Goal: Information Seeking & Learning: Learn about a topic

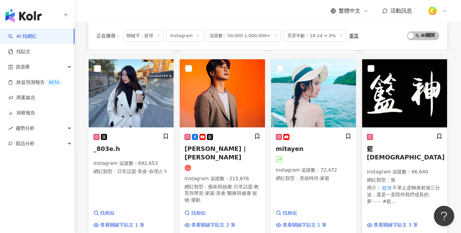
scroll to position [430, 0]
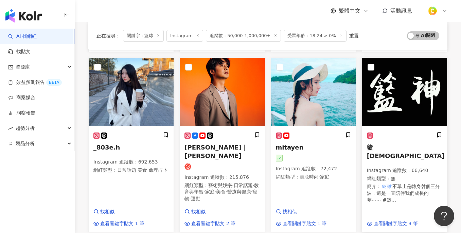
click at [396, 97] on img at bounding box center [404, 92] width 85 height 68
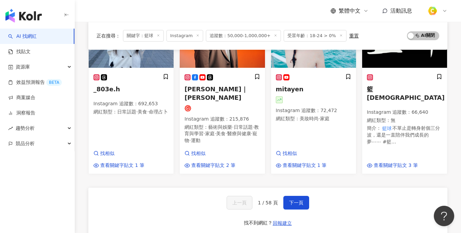
scroll to position [500, 0]
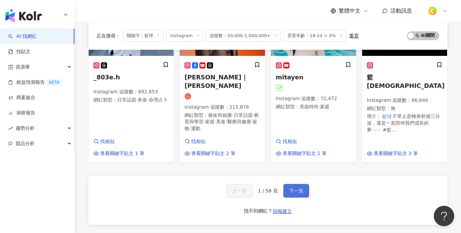
click at [301, 188] on span "下一頁" at bounding box center [296, 190] width 14 height 5
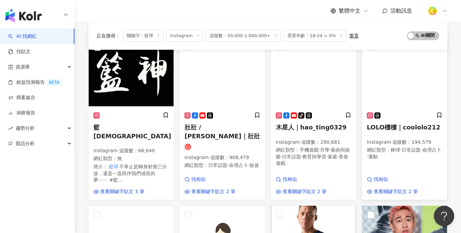
scroll to position [68, 0]
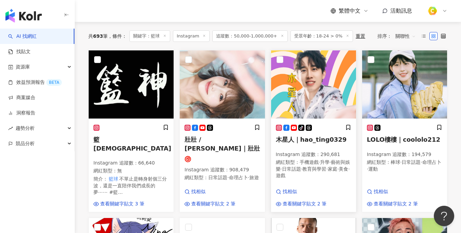
click at [310, 101] on img at bounding box center [313, 84] width 85 height 68
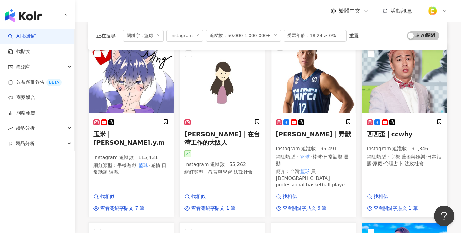
scroll to position [249, 0]
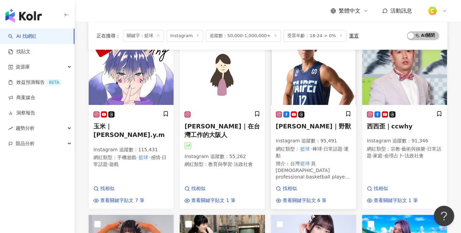
click at [332, 70] on img at bounding box center [313, 71] width 85 height 68
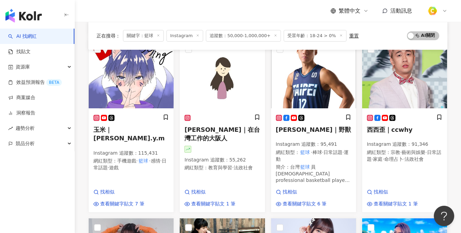
scroll to position [362, 0]
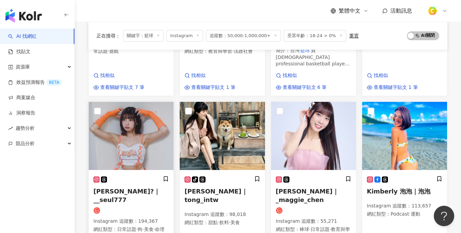
click at [137, 134] on img at bounding box center [131, 136] width 85 height 68
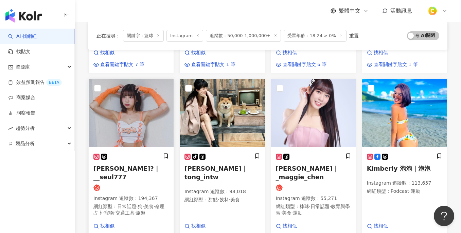
scroll to position [397, 0]
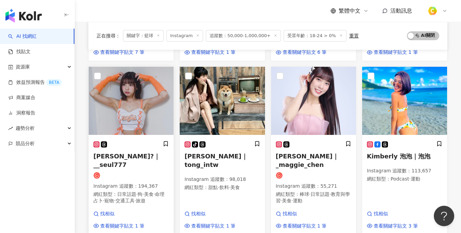
click at [133, 191] on span "日常話題" at bounding box center [126, 193] width 19 height 5
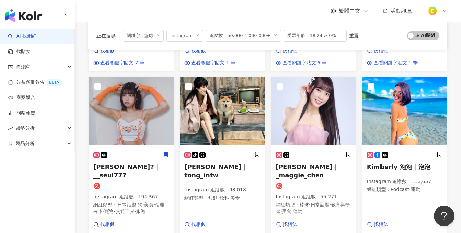
scroll to position [439, 0]
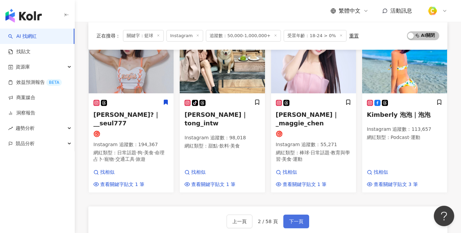
click at [299, 218] on span "下一頁" at bounding box center [296, 220] width 14 height 5
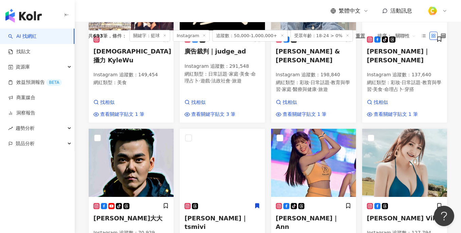
scroll to position [0, 0]
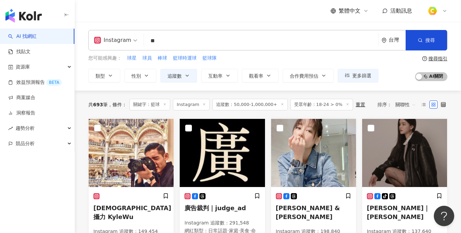
click at [399, 105] on span "關聯性" at bounding box center [406, 104] width 20 height 11
click at [398, 105] on span "關聯性" at bounding box center [406, 104] width 20 height 11
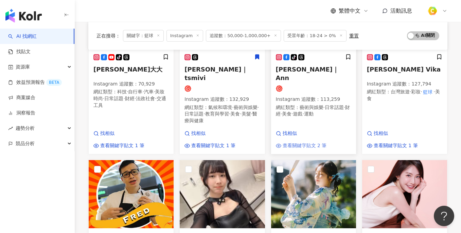
scroll to position [388, 0]
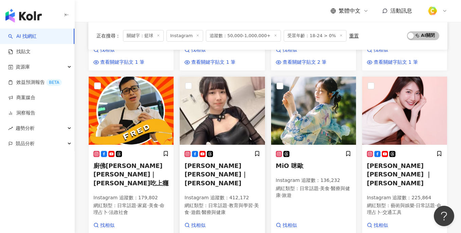
click at [207, 162] on span "[PERSON_NAME]｜[PERSON_NAME]" at bounding box center [216, 174] width 63 height 24
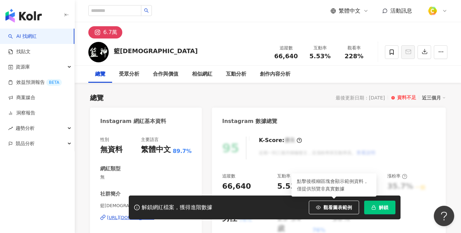
drag, startPoint x: 321, startPoint y: 204, endPoint x: 328, endPoint y: 115, distance: 89.4
click at [320, 204] on button "觀看圖表範例" at bounding box center [334, 207] width 50 height 14
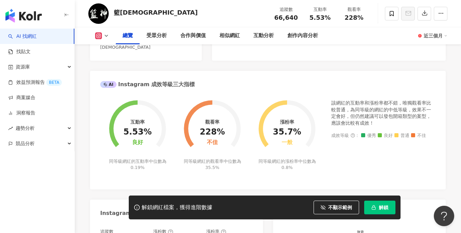
scroll to position [88, 0]
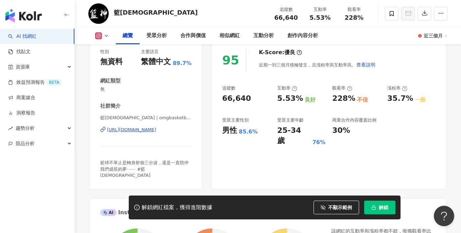
click at [138, 129] on div "https://www.instagram.com/omgbasketball_hk/" at bounding box center [131, 129] width 49 height 6
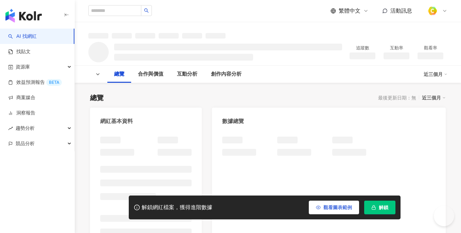
click at [334, 208] on span "觀看圖表範例" at bounding box center [338, 206] width 29 height 5
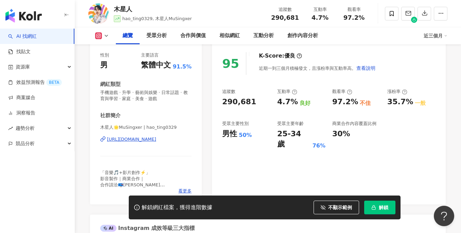
scroll to position [84, 0]
click at [156, 139] on div "https://www.instagram.com/hao_ting0329/" at bounding box center [131, 139] width 49 height 6
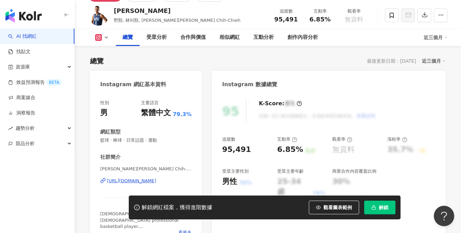
scroll to position [52, 0]
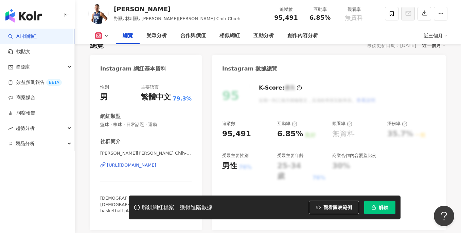
click at [148, 165] on div "https://www.instagram.com/beastlin12/" at bounding box center [131, 165] width 49 height 6
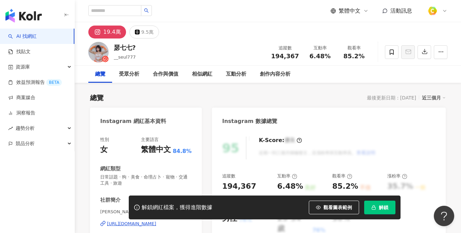
click at [335, 209] on span "觀看圖表範例" at bounding box center [338, 206] width 29 height 5
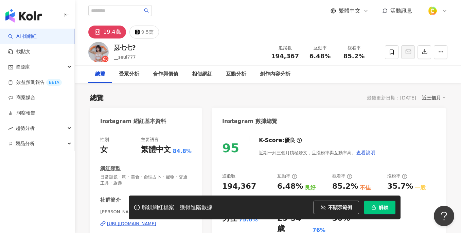
scroll to position [100, 0]
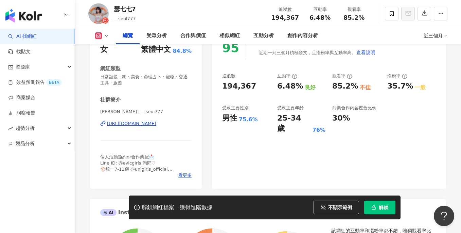
click at [151, 124] on div "https://www.instagram.com/__seul777/" at bounding box center [131, 123] width 49 height 6
click at [150, 123] on div "https://www.instagram.com/__seul777/" at bounding box center [131, 123] width 49 height 6
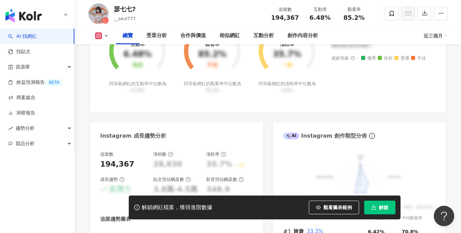
scroll to position [341, 0]
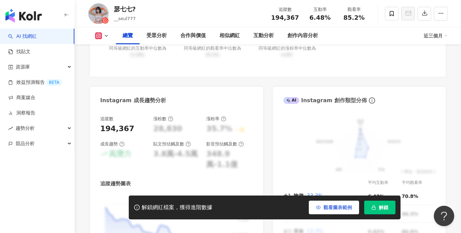
click at [330, 207] on span "觀看圖表範例" at bounding box center [338, 206] width 29 height 5
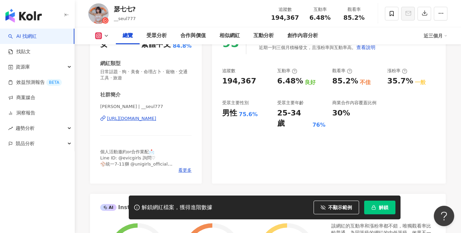
scroll to position [116, 0]
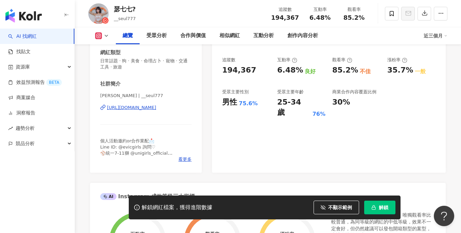
click at [140, 108] on div "https://www.instagram.com/__seul777/" at bounding box center [131, 107] width 49 height 6
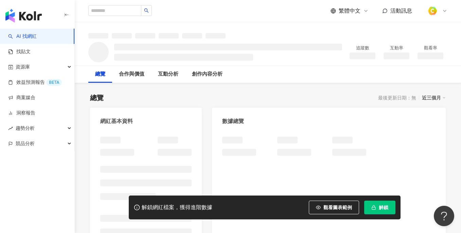
click at [323, 210] on button "觀看圖表範例" at bounding box center [334, 207] width 50 height 14
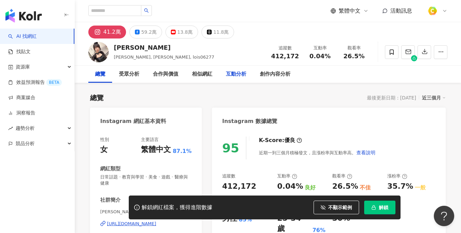
scroll to position [96, 0]
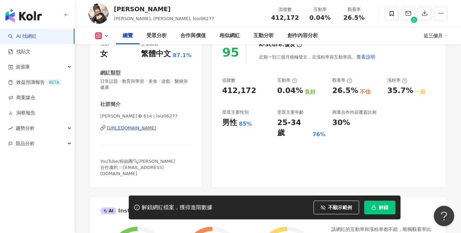
click at [136, 126] on div "https://www.instagram.com/lois06277/" at bounding box center [131, 128] width 49 height 6
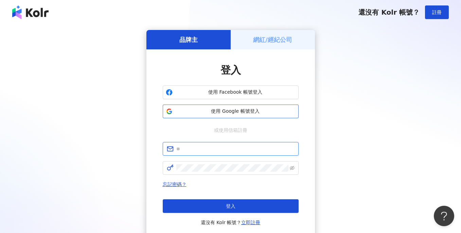
type input "**********"
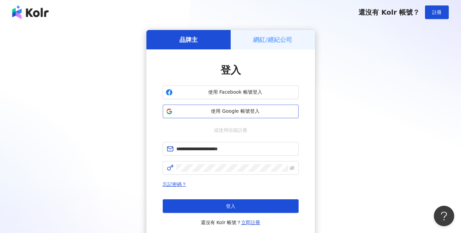
click at [198, 108] on span "使用 Google 帳號登入" at bounding box center [235, 111] width 120 height 7
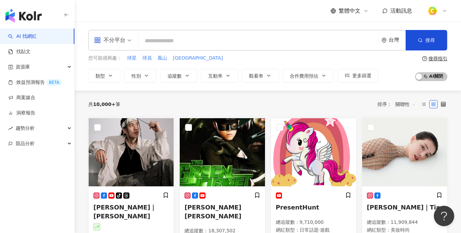
click at [157, 37] on input "search" at bounding box center [258, 40] width 235 height 13
click at [230, 37] on input "search" at bounding box center [258, 40] width 235 height 13
click at [351, 78] on button "更多篩選" at bounding box center [358, 76] width 41 height 14
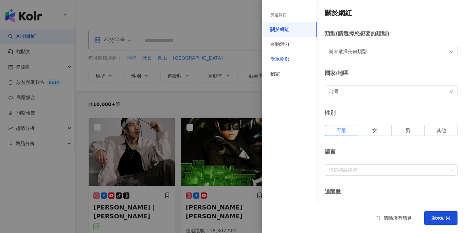
click at [289, 62] on div "受眾輪廓" at bounding box center [280, 59] width 19 height 7
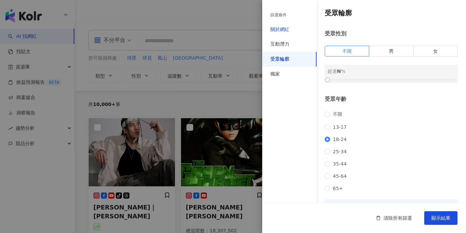
click at [288, 29] on div "關於網紅" at bounding box center [280, 29] width 19 height 7
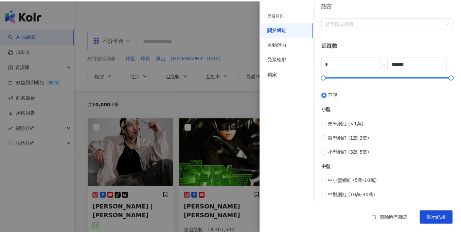
scroll to position [219, 0]
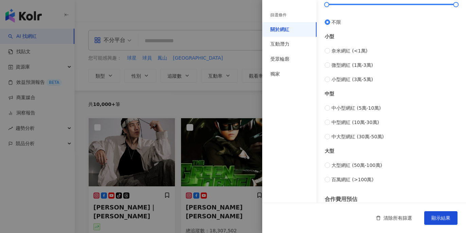
click at [218, 102] on div at bounding box center [233, 116] width 466 height 233
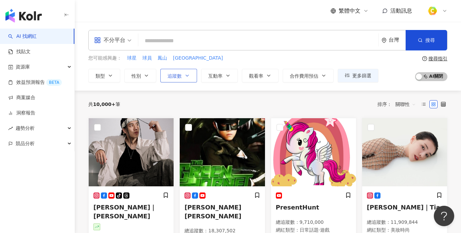
click at [177, 74] on span "追蹤數" at bounding box center [175, 75] width 14 height 5
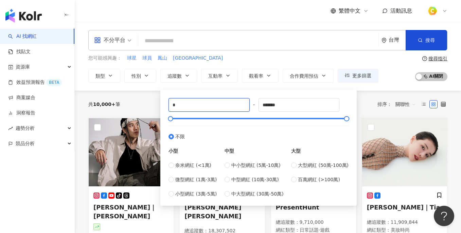
drag, startPoint x: 206, startPoint y: 102, endPoint x: 112, endPoint y: 97, distance: 94.3
type input "*****"
click at [218, 63] on div "您可能感興趣： 球星 球員 鳳山 苓雅區 類型 性別 追蹤數 互動率 觀看率 合作費用預估 更多篩選 篩選條件 關於網紅 互動潛力 受眾輪廓 獨家 關於網紅 …" at bounding box center [233, 68] width 290 height 28
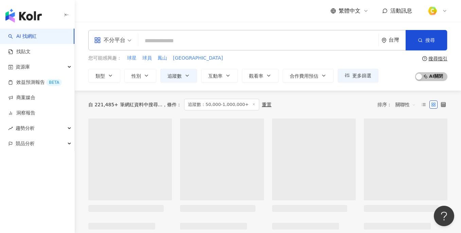
click at [183, 35] on input "search" at bounding box center [258, 40] width 235 height 13
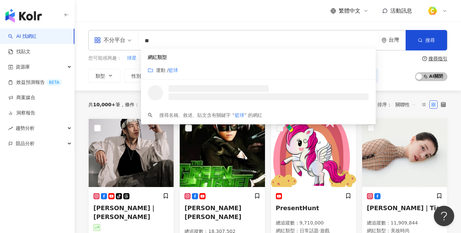
click at [120, 44] on div "不分平台" at bounding box center [109, 40] width 31 height 11
type input "**"
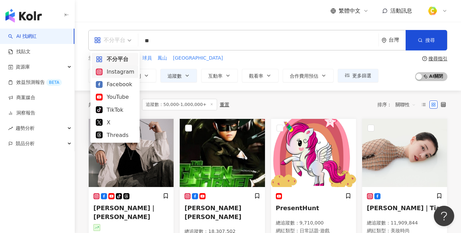
click at [113, 73] on div "Instagram" at bounding box center [115, 71] width 38 height 8
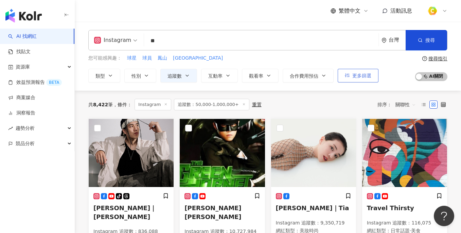
click at [364, 75] on span "更多篩選" at bounding box center [362, 75] width 19 height 5
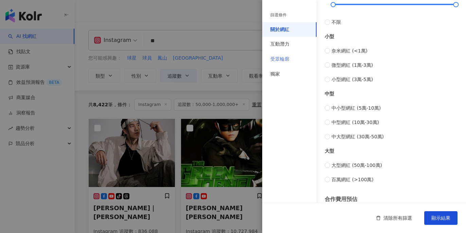
click at [291, 57] on div "受眾輪廓" at bounding box center [289, 59] width 54 height 15
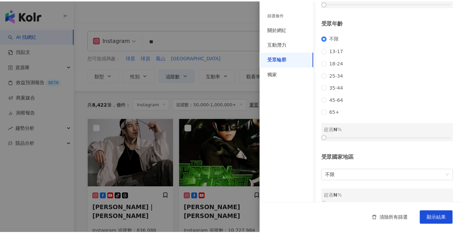
scroll to position [100, 0]
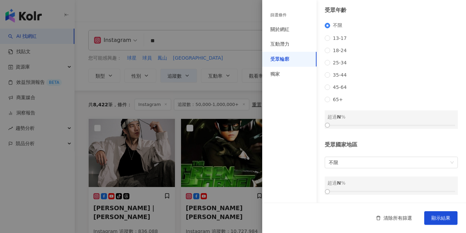
click at [349, 56] on div "不限 13-17 18-24 25-34 35-44 45-64 65+" at bounding box center [391, 62] width 133 height 80
click at [332, 48] on span "18-24" at bounding box center [339, 50] width 19 height 5
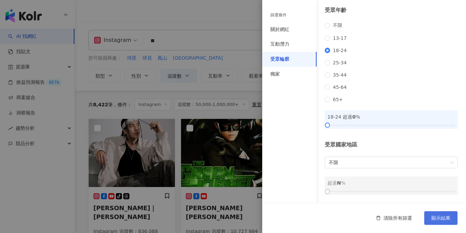
click at [437, 220] on span "顯示結果" at bounding box center [441, 217] width 19 height 5
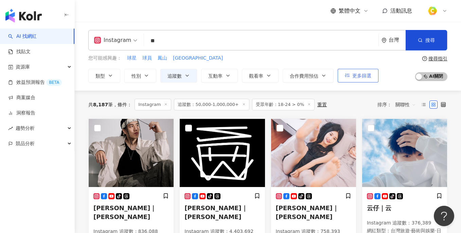
click at [351, 77] on button "更多篩選" at bounding box center [358, 76] width 41 height 14
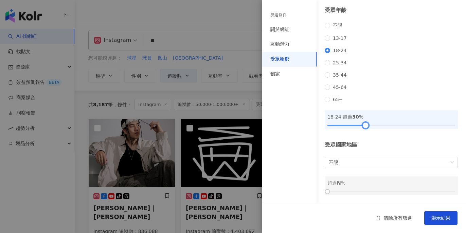
drag, startPoint x: 328, startPoint y: 125, endPoint x: 365, endPoint y: 125, distance: 36.7
click at [365, 125] on div at bounding box center [366, 125] width 4 height 4
click at [448, 221] on button "顯示結果" at bounding box center [441, 218] width 33 height 14
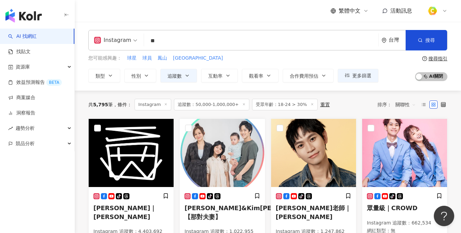
scroll to position [14, 0]
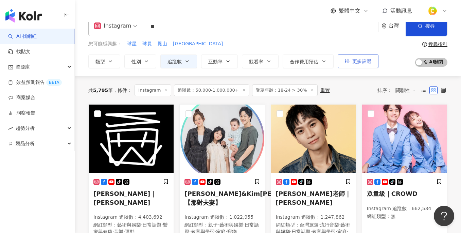
click at [364, 63] on span "更多篩選" at bounding box center [362, 60] width 19 height 5
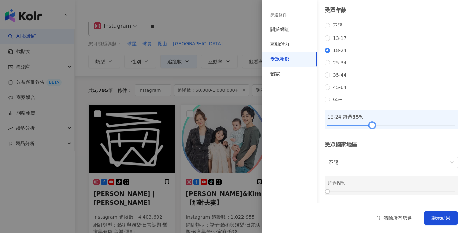
drag, startPoint x: 365, startPoint y: 123, endPoint x: 371, endPoint y: 122, distance: 6.5
click at [371, 123] on div at bounding box center [373, 125] width 4 height 4
click at [438, 212] on button "顯示結果" at bounding box center [441, 218] width 33 height 14
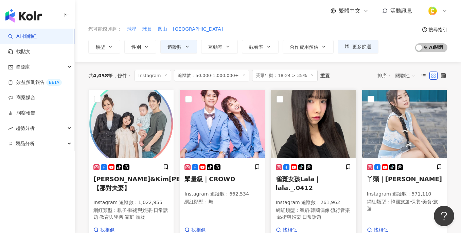
scroll to position [76, 0]
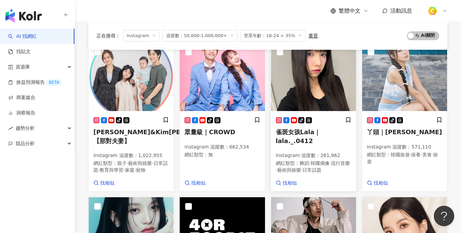
click at [320, 101] on img at bounding box center [313, 77] width 85 height 68
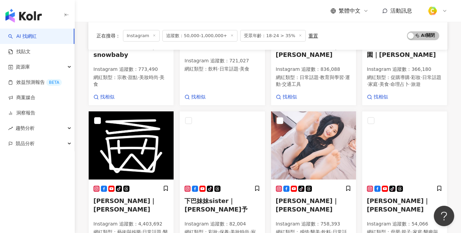
scroll to position [435, 0]
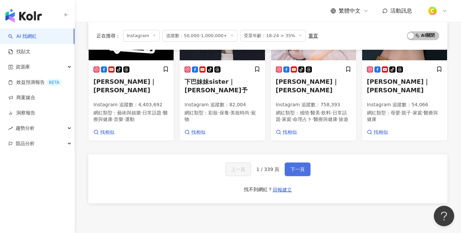
click at [308, 162] on button "下一頁" at bounding box center [298, 169] width 26 height 14
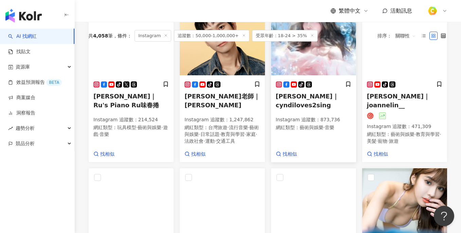
scroll to position [0, 0]
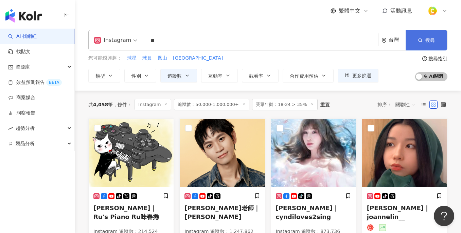
click at [426, 39] on span "搜尋" at bounding box center [431, 39] width 10 height 5
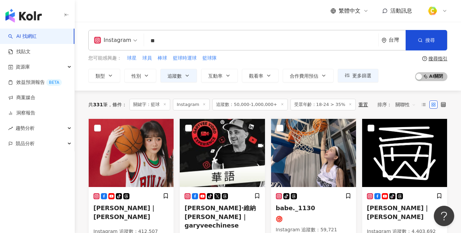
click at [176, 40] on input "**" at bounding box center [261, 40] width 229 height 13
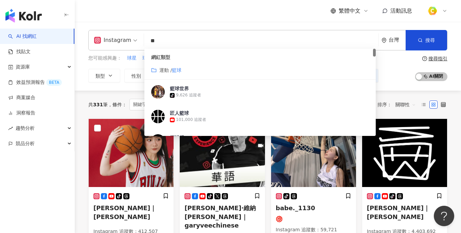
click at [176, 40] on input "**" at bounding box center [261, 40] width 229 height 13
click at [402, 73] on div "您可能感興趣： 球星 球員 棒球 籃球時運球 籃球隊 類型 性別 追蹤數 互動率 觀看率 合作費用預估 更多篩選 篩選條件 關於網紅 互動潛力 受眾輪廓 獨家…" at bounding box center [267, 68] width 359 height 28
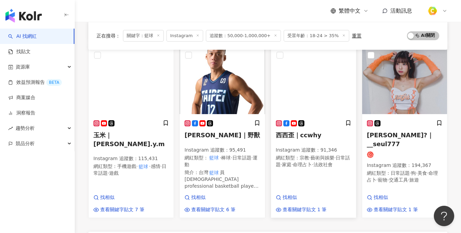
scroll to position [488, 0]
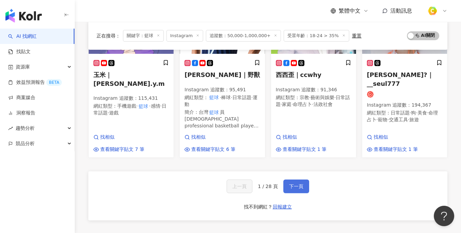
click at [289, 183] on span "下一頁" at bounding box center [296, 185] width 14 height 5
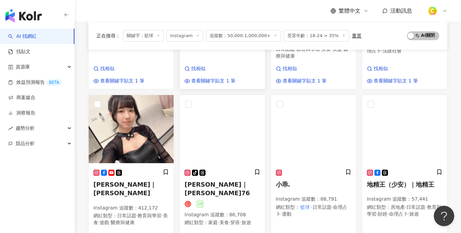
scroll to position [0, 0]
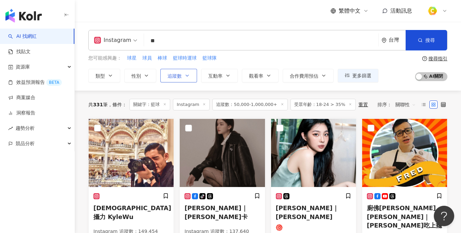
click at [187, 74] on icon "button" at bounding box center [187, 75] width 5 height 5
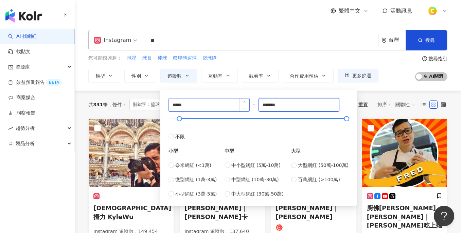
drag, startPoint x: 309, startPoint y: 107, endPoint x: 223, endPoint y: 100, distance: 86.3
click at [223, 102] on div "***** - ******* 不限 小型 奈米網紅 (<1萬) 微型網紅 (1萬-3萬) 小型網紅 (3萬-5萬) 中型 中小型網紅 (5萬-10萬) 中型…" at bounding box center [259, 147] width 180 height 99
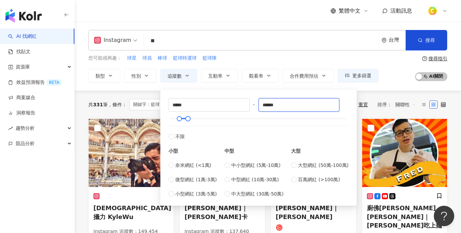
type input "******"
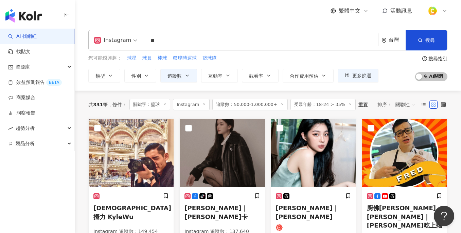
click at [274, 58] on div "您可能感興趣： 球星 球員 棒球 籃球時運球 籃球隊" at bounding box center [233, 57] width 290 height 7
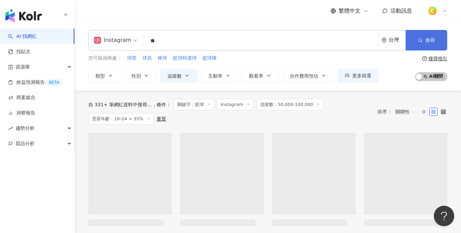
click at [426, 38] on span "搜尋" at bounding box center [431, 39] width 10 height 5
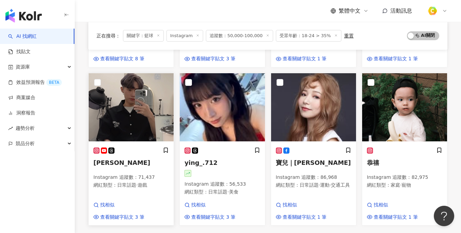
scroll to position [389, 0]
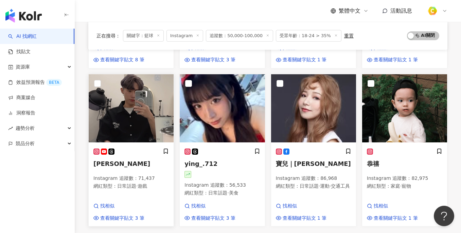
click at [122, 133] on img at bounding box center [131, 108] width 85 height 68
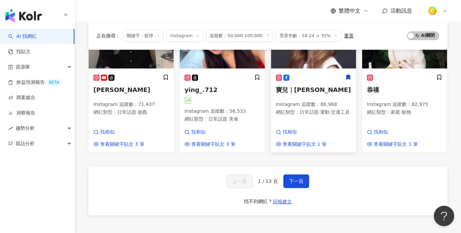
scroll to position [472, 0]
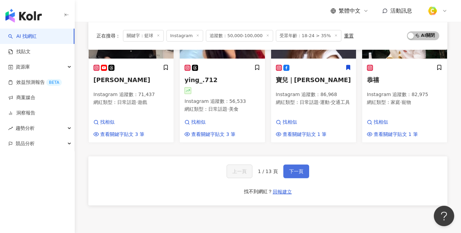
click at [296, 174] on span "下一頁" at bounding box center [296, 170] width 14 height 5
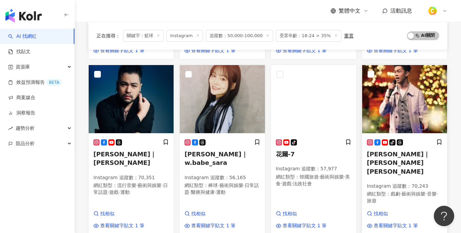
scroll to position [485, 0]
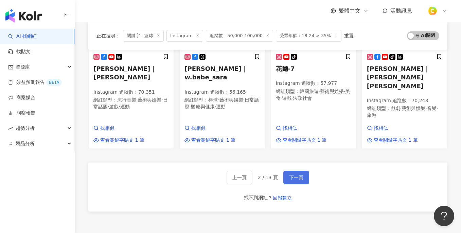
click at [302, 174] on span "下一頁" at bounding box center [296, 176] width 14 height 5
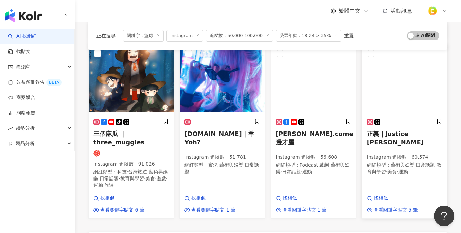
scroll to position [434, 0]
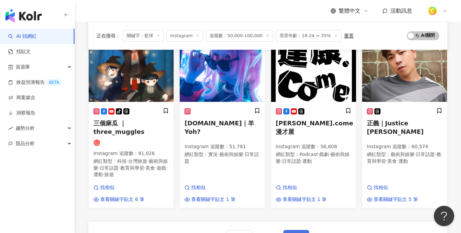
click at [291, 232] on span "下一頁" at bounding box center [296, 236] width 14 height 5
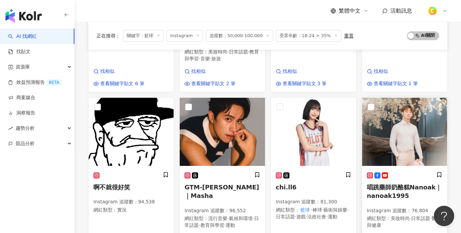
scroll to position [224, 0]
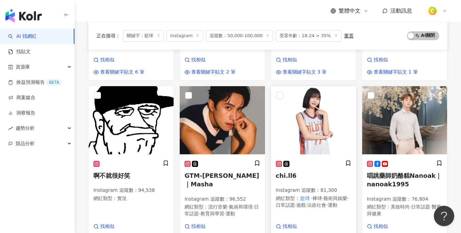
click at [309, 86] on img at bounding box center [313, 120] width 85 height 68
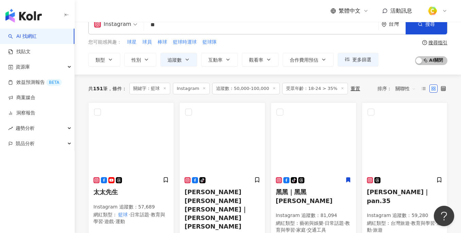
scroll to position [17, 0]
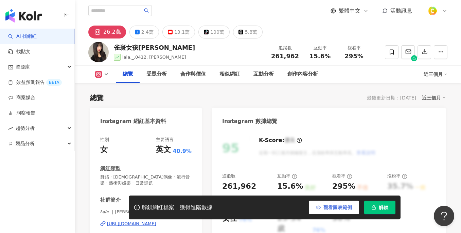
scroll to position [96, 0]
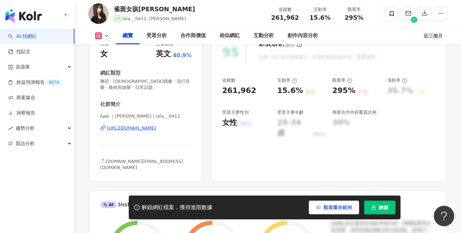
click at [324, 205] on span "觀看圖表範例" at bounding box center [338, 206] width 29 height 5
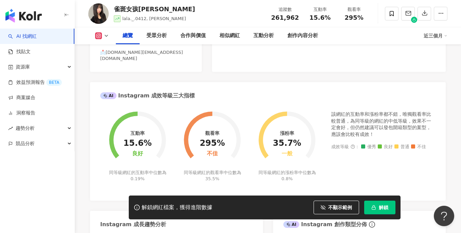
scroll to position [146, 0]
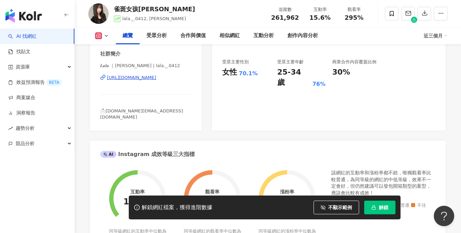
click at [156, 76] on div "https://www.instagram.com/lala._.0412/" at bounding box center [131, 77] width 49 height 6
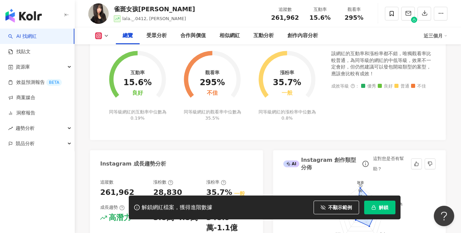
scroll to position [262, 0]
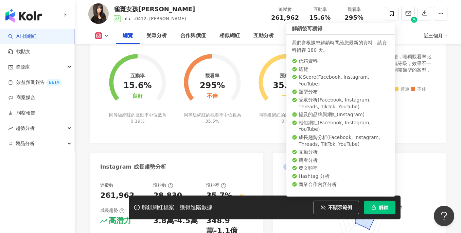
click at [384, 210] on button "解鎖" at bounding box center [379, 207] width 31 height 14
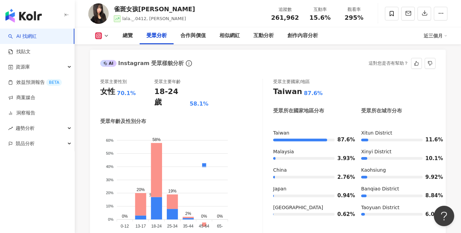
scroll to position [589, 0]
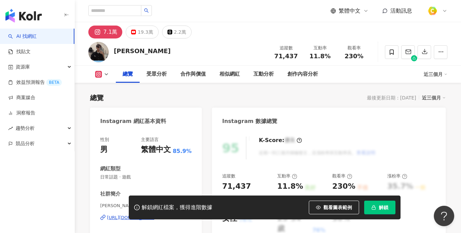
scroll to position [116, 0]
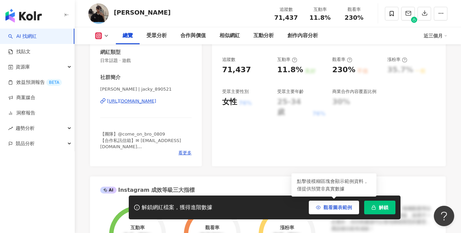
click at [326, 204] on span "觀看圖表範例" at bounding box center [338, 206] width 29 height 5
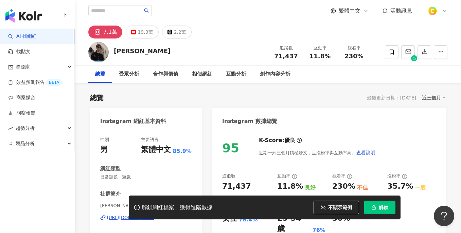
scroll to position [76, 0]
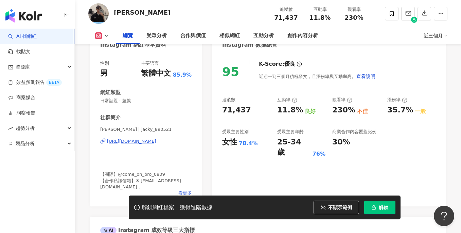
click at [156, 139] on div "[URL][DOMAIN_NAME]" at bounding box center [131, 141] width 49 height 6
click at [148, 141] on div "[URL][DOMAIN_NAME]" at bounding box center [131, 141] width 49 height 6
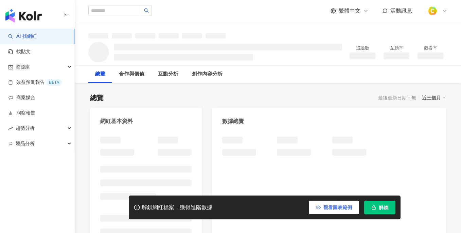
click at [324, 210] on button "觀看圖表範例" at bounding box center [334, 207] width 50 height 14
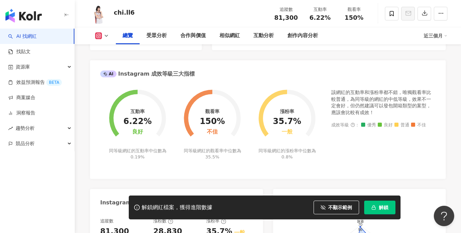
scroll to position [106, 0]
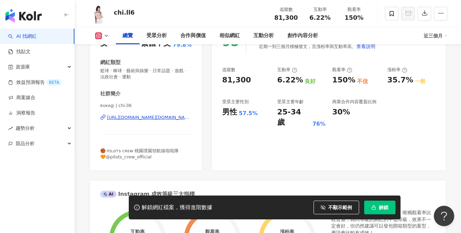
click at [166, 119] on div "[URL][DOMAIN_NAME][DOMAIN_NAME]" at bounding box center [149, 117] width 85 height 6
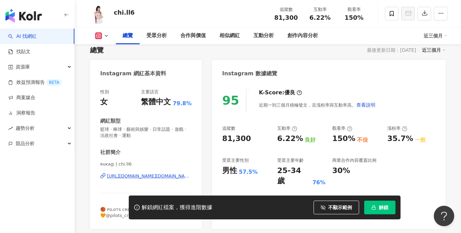
scroll to position [55, 0]
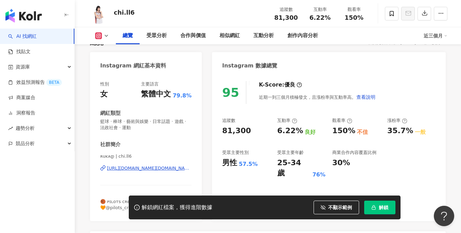
click at [149, 168] on div "[URL][DOMAIN_NAME][DOMAIN_NAME]" at bounding box center [149, 168] width 85 height 6
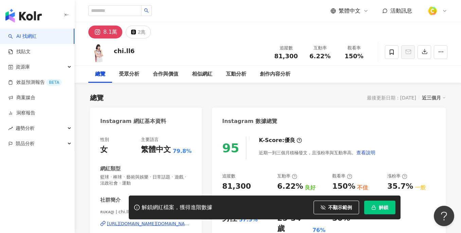
scroll to position [130, 0]
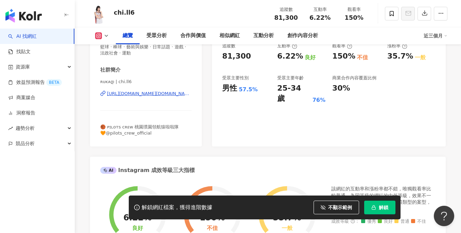
click at [163, 94] on div "[URL][DOMAIN_NAME][DOMAIN_NAME]" at bounding box center [149, 93] width 85 height 6
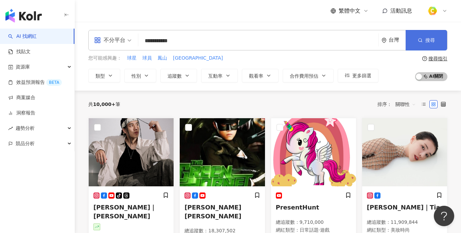
click at [434, 41] on span "搜尋" at bounding box center [431, 39] width 10 height 5
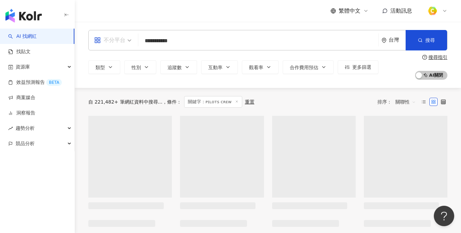
click at [112, 41] on div "不分平台" at bounding box center [109, 40] width 31 height 11
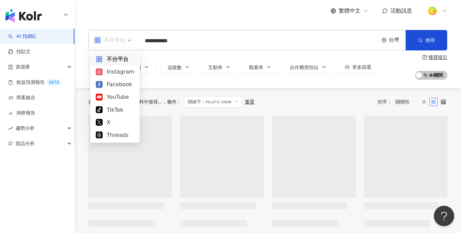
click at [116, 74] on div "Instagram" at bounding box center [115, 71] width 38 height 8
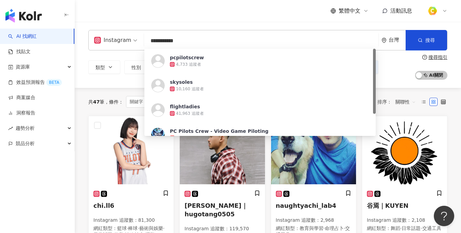
drag, startPoint x: 194, startPoint y: 37, endPoint x: 126, endPoint y: 37, distance: 68.0
click at [126, 37] on div "**********" at bounding box center [267, 40] width 359 height 20
paste input "search"
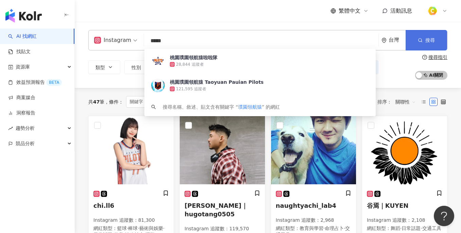
type input "*****"
click at [432, 37] on span "搜尋" at bounding box center [431, 39] width 10 height 5
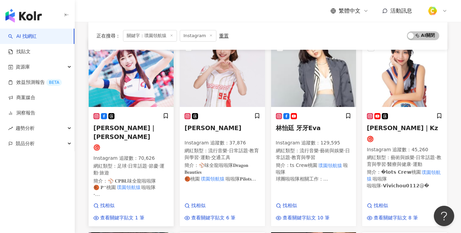
scroll to position [80, 0]
click at [127, 129] on span "張璇璇｜張心璇" at bounding box center [124, 132] width 63 height 16
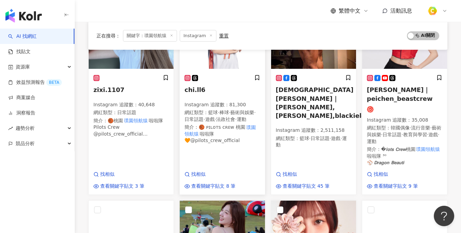
scroll to position [212, 0]
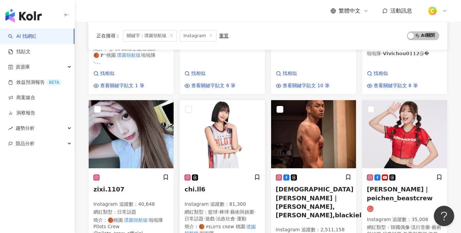
click at [227, 115] on img at bounding box center [222, 134] width 85 height 68
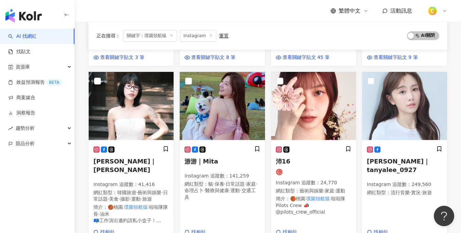
scroll to position [557, 0]
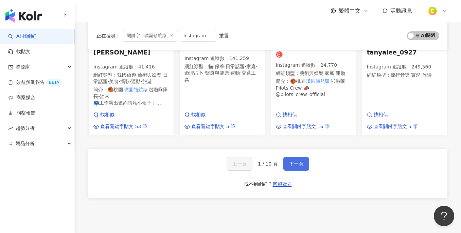
click at [291, 161] on span "下一頁" at bounding box center [296, 163] width 14 height 5
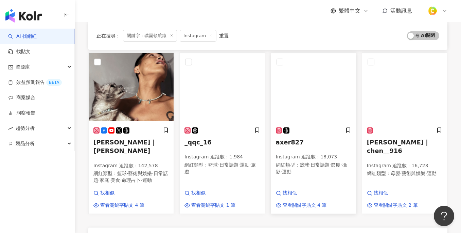
scroll to position [445, 0]
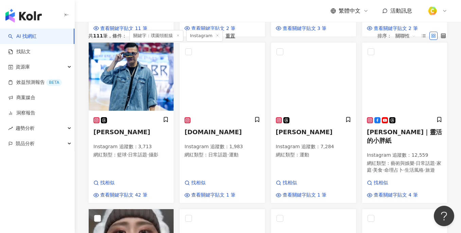
scroll to position [0, 0]
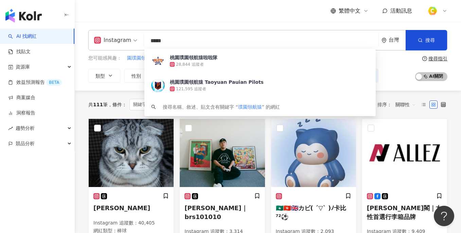
drag, startPoint x: 197, startPoint y: 42, endPoint x: 127, endPoint y: 40, distance: 69.7
click at [127, 40] on div "Instagram ***** 台灣 搜尋 866d4fab-e3df-4e18-8a75-056a919414f1 桃園璞園領航猿啦啦隊 28,844 追蹤…" at bounding box center [267, 40] width 359 height 20
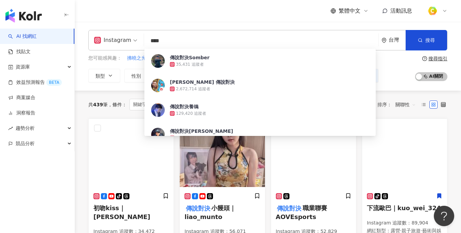
type input "****"
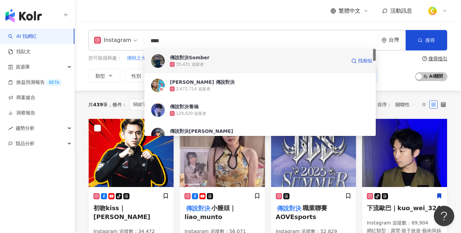
click at [206, 66] on div "35,431 追蹤者" at bounding box center [258, 64] width 176 height 7
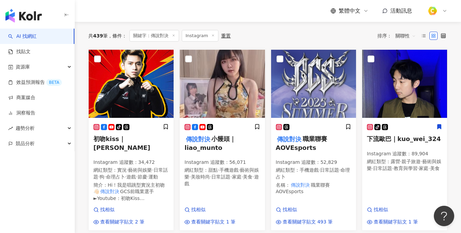
scroll to position [76, 0]
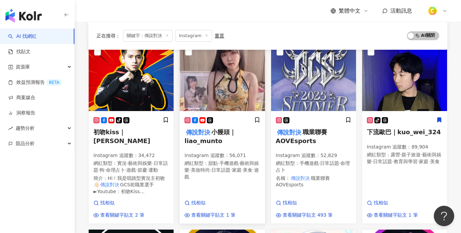
click at [193, 137] on span "小饅頭｜liao_munto" at bounding box center [210, 136] width 51 height 16
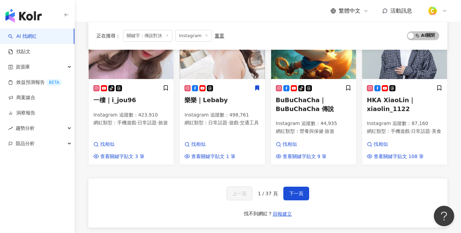
scroll to position [492, 0]
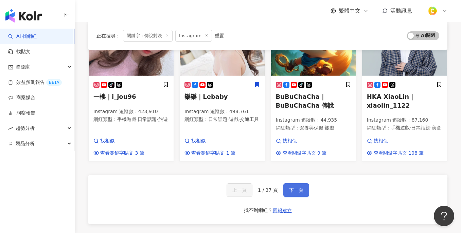
click at [302, 187] on span "下一頁" at bounding box center [296, 189] width 14 height 5
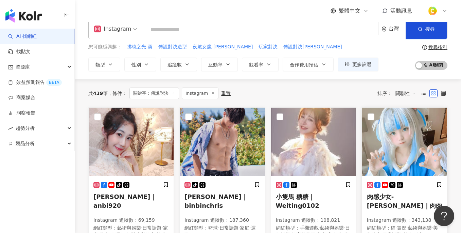
scroll to position [14, 0]
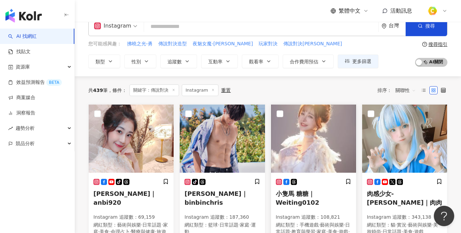
click at [331, 142] on img at bounding box center [313, 138] width 85 height 68
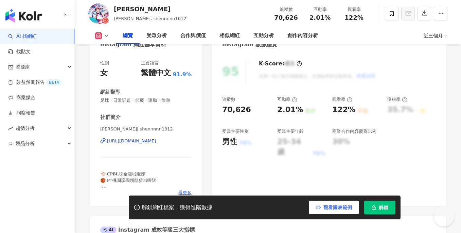
scroll to position [75, 0]
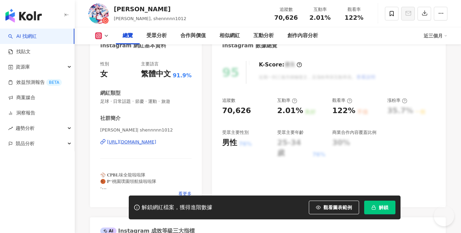
click at [334, 209] on span "觀看圖表範例" at bounding box center [338, 206] width 29 height 5
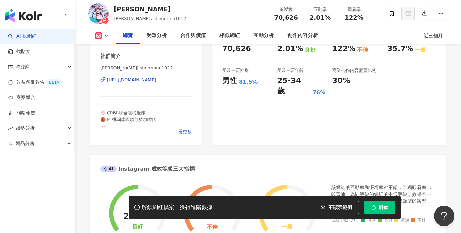
scroll to position [110, 0]
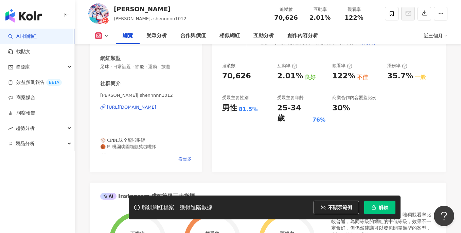
click at [143, 109] on div "https://www.instagram.com/shennnnn1012/" at bounding box center [131, 107] width 49 height 6
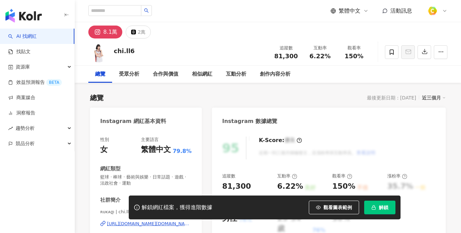
scroll to position [109, 0]
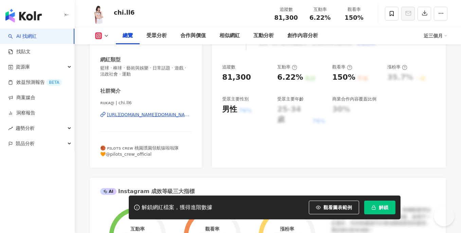
click at [145, 115] on div "[URL][DOMAIN_NAME][DOMAIN_NAME]" at bounding box center [149, 115] width 85 height 6
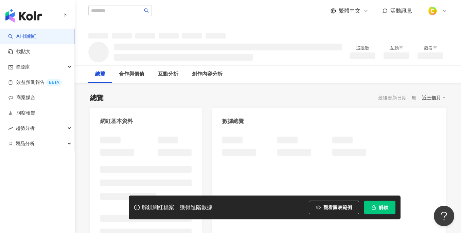
scroll to position [86, 0]
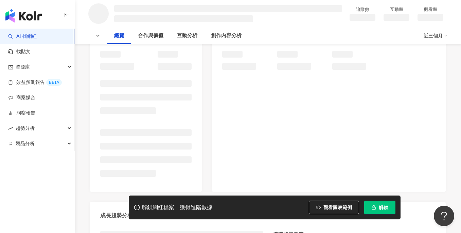
click at [325, 208] on span "觀看圖表範例" at bounding box center [338, 206] width 29 height 5
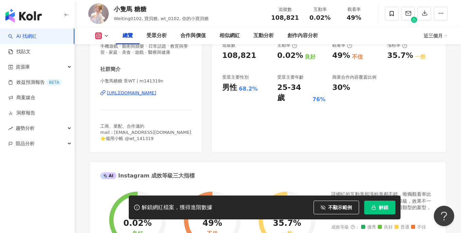
scroll to position [114, 0]
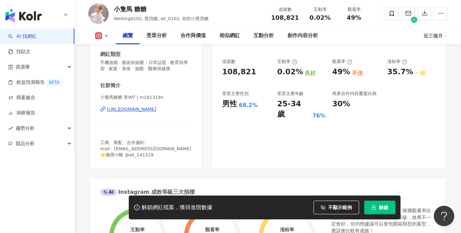
click at [156, 107] on div "[URL][DOMAIN_NAME]" at bounding box center [131, 109] width 49 height 6
